Goal: Information Seeking & Learning: Learn about a topic

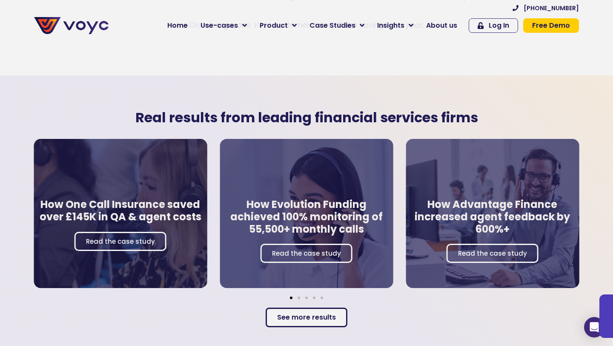
scroll to position [1462, 0]
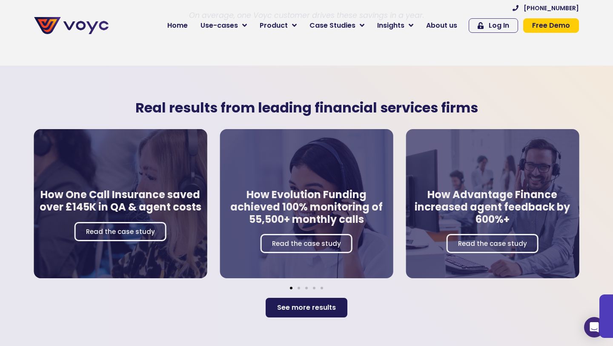
click at [315, 298] on link "See more results" at bounding box center [307, 308] width 82 height 20
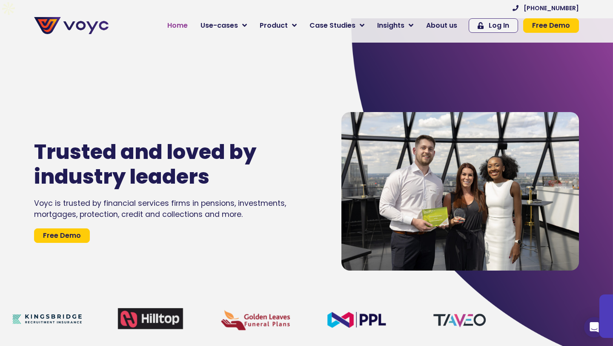
click at [178, 24] on span "Home" at bounding box center [177, 25] width 20 height 10
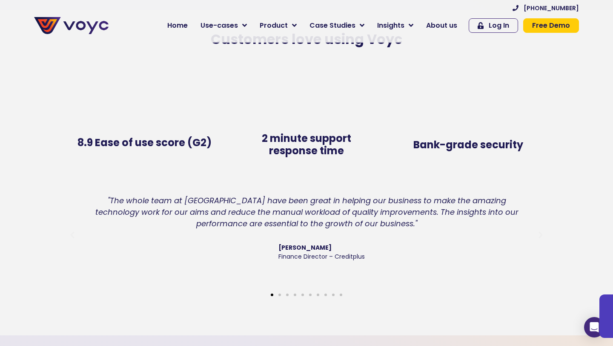
scroll to position [1808, 0]
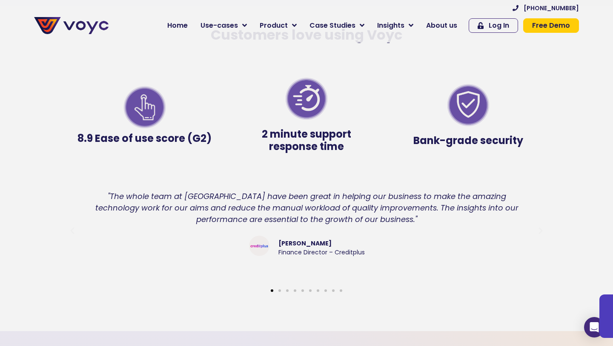
click at [276, 284] on div "Slides" at bounding box center [306, 289] width 485 height 11
click at [280, 289] on span "Go to slide 2" at bounding box center [279, 290] width 3 height 3
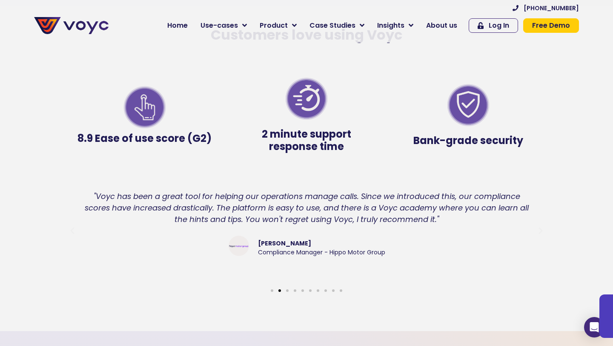
click at [290, 284] on div "Slides" at bounding box center [306, 289] width 485 height 11
click at [294, 284] on div "Slides" at bounding box center [306, 289] width 485 height 11
click at [296, 289] on span "Go to slide 4" at bounding box center [295, 290] width 3 height 3
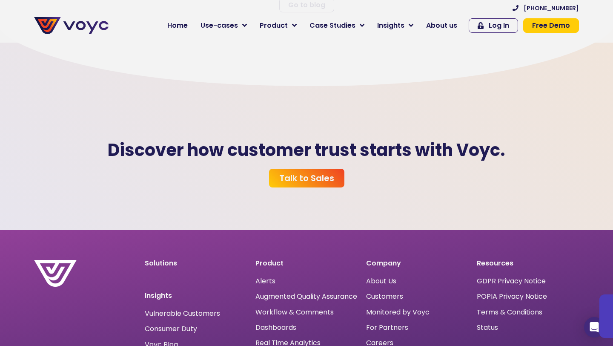
scroll to position [2733, 0]
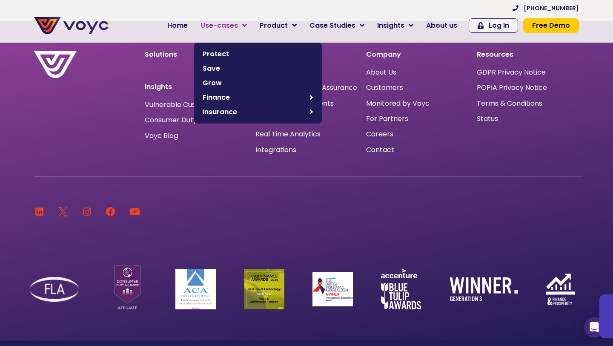
click at [223, 26] on span "Use-cases" at bounding box center [219, 25] width 37 height 10
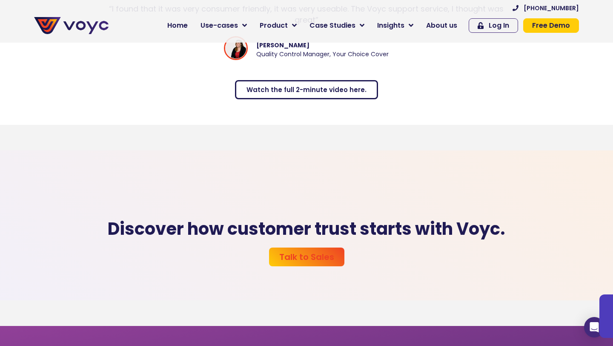
scroll to position [4217, 0]
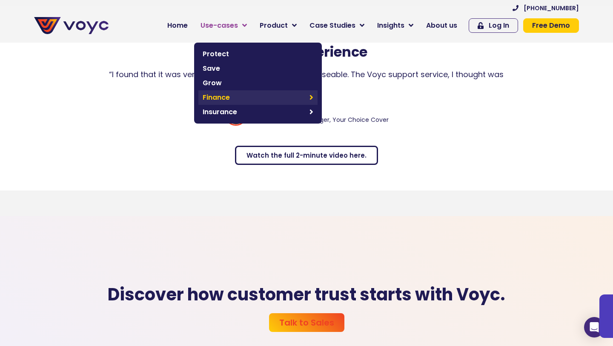
click at [226, 102] on span "Finance" at bounding box center [254, 97] width 103 height 10
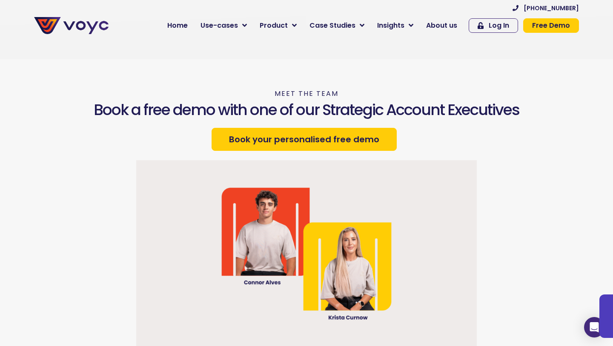
scroll to position [2172, 0]
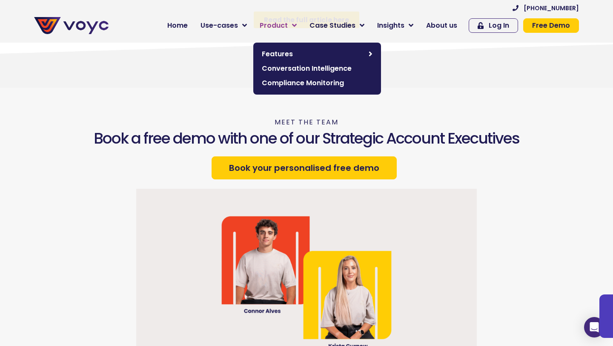
click at [281, 26] on span "Product" at bounding box center [274, 25] width 28 height 10
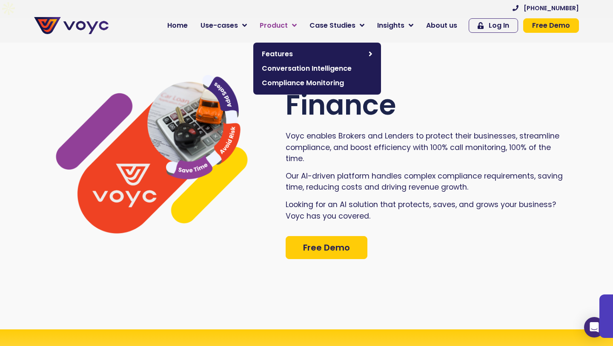
click at [281, 26] on span "Product" at bounding box center [274, 25] width 28 height 10
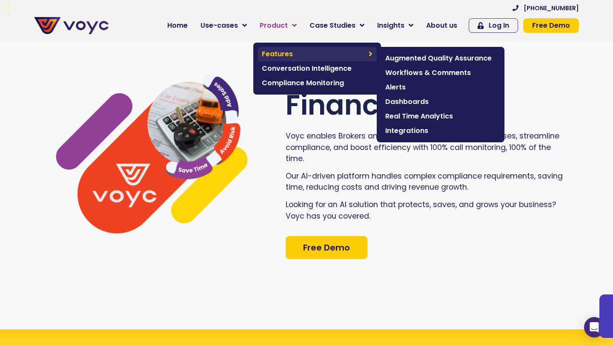
click at [304, 55] on span "Features" at bounding box center [313, 54] width 103 height 10
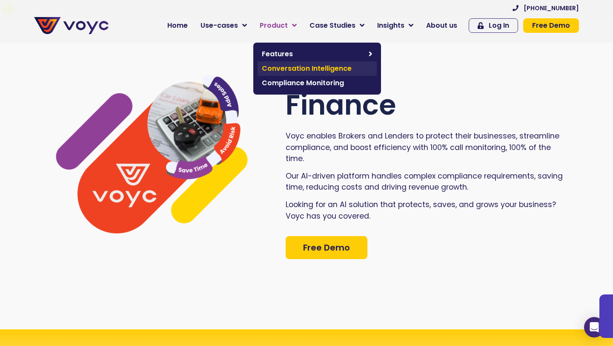
click at [305, 71] on span "Conversation Intelligence" at bounding box center [317, 68] width 111 height 10
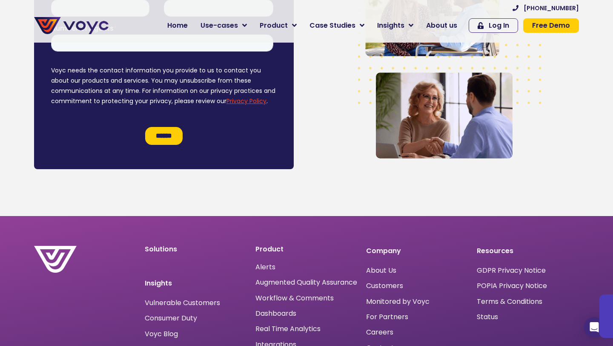
scroll to position [2704, 0]
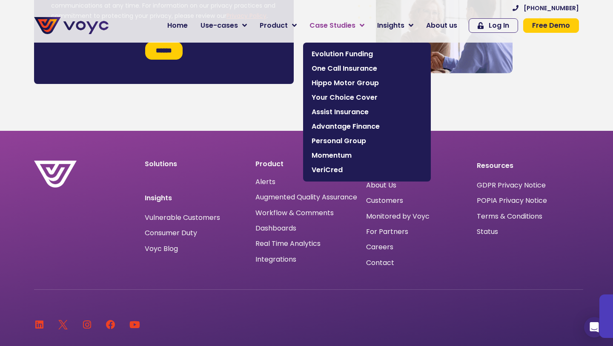
click at [333, 28] on span "Case Studies" at bounding box center [333, 25] width 46 height 10
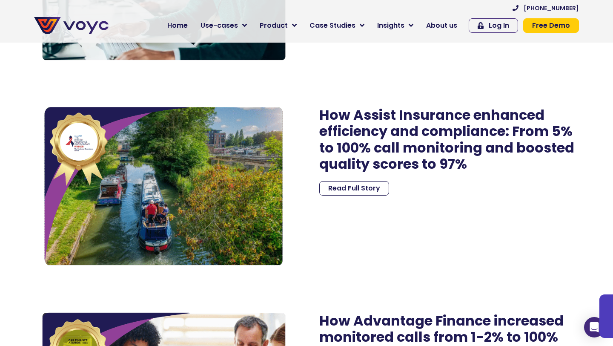
scroll to position [1761, 0]
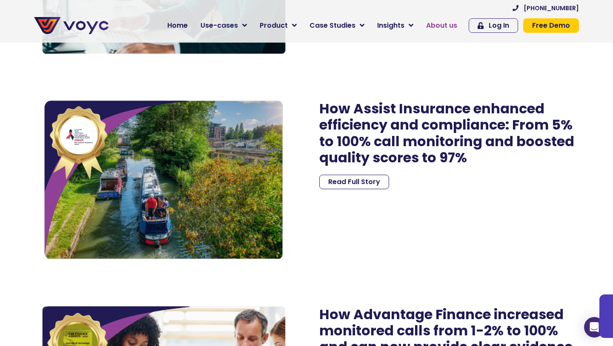
click at [436, 33] on link "About us" at bounding box center [442, 25] width 44 height 17
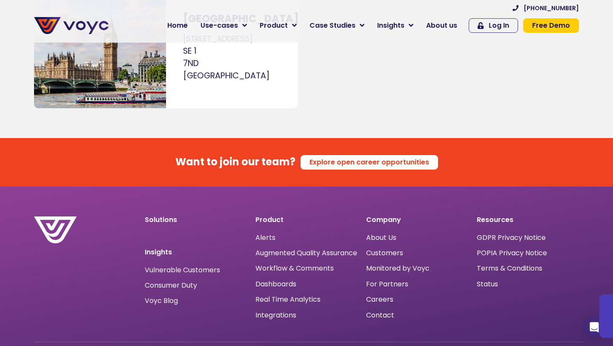
scroll to position [5572, 0]
